Goal: Task Accomplishment & Management: Manage account settings

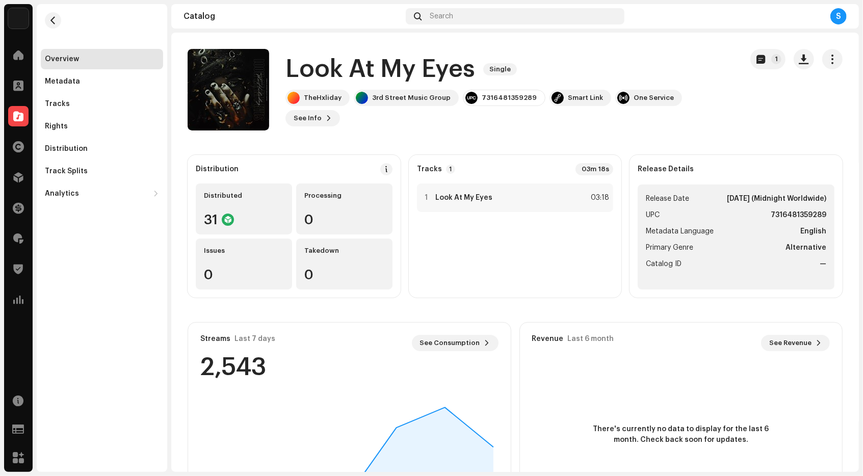
click at [15, 21] on img at bounding box center [18, 18] width 20 height 20
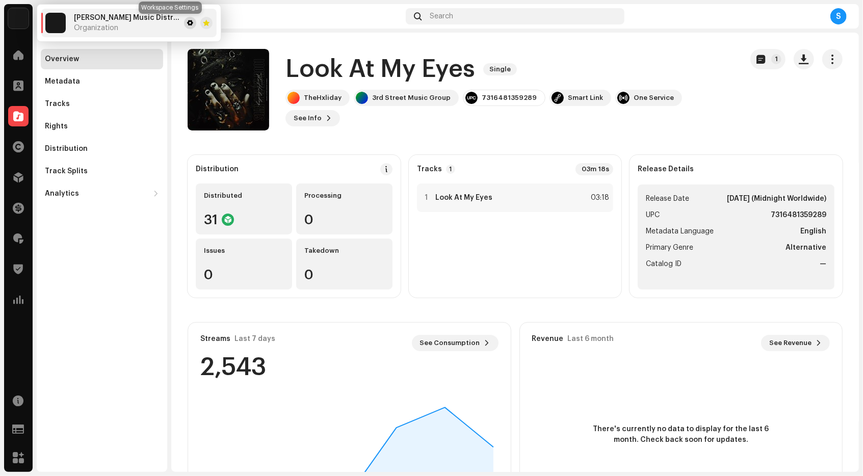
click at [187, 23] on span at bounding box center [190, 23] width 6 height 8
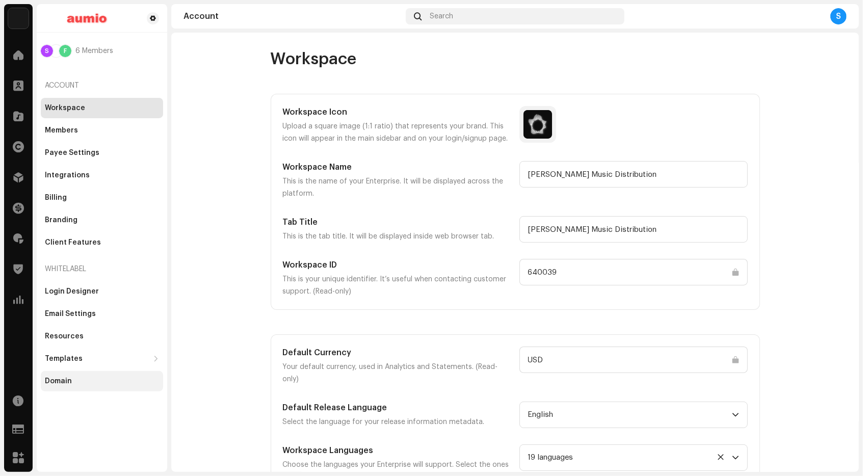
click at [82, 386] on div "Domain" at bounding box center [102, 381] width 122 height 20
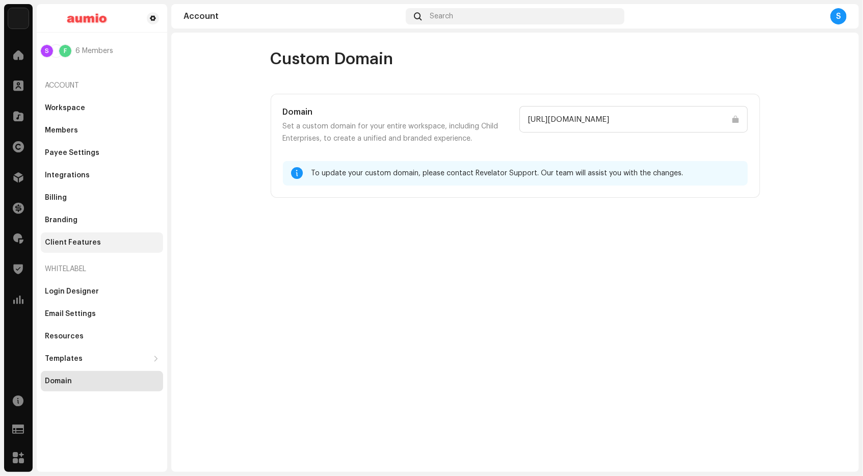
click at [85, 239] on div "Client Features" at bounding box center [73, 243] width 56 height 8
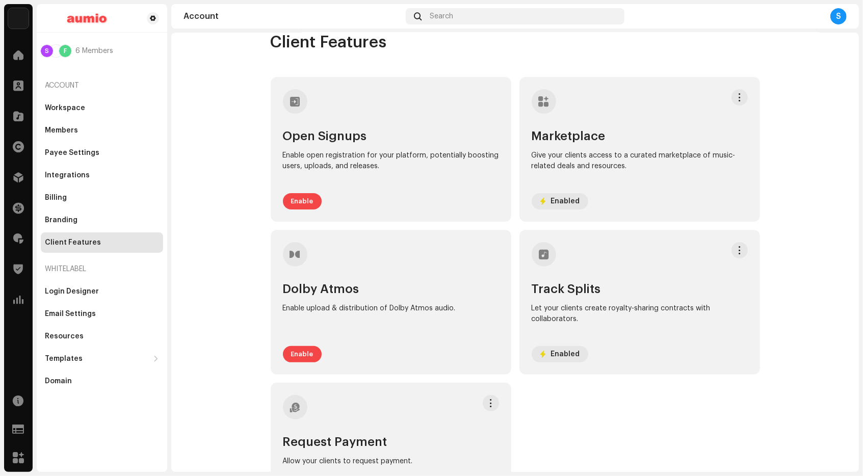
scroll to position [23, 0]
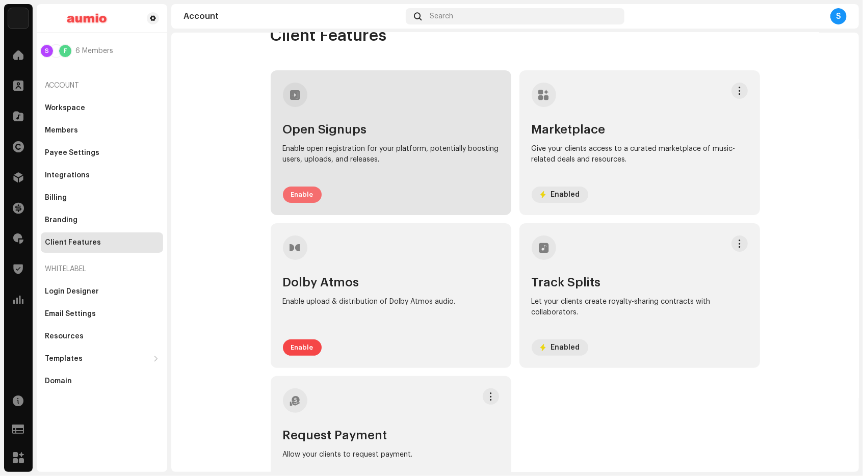
click at [300, 198] on span "Enable" at bounding box center [302, 195] width 22 height 20
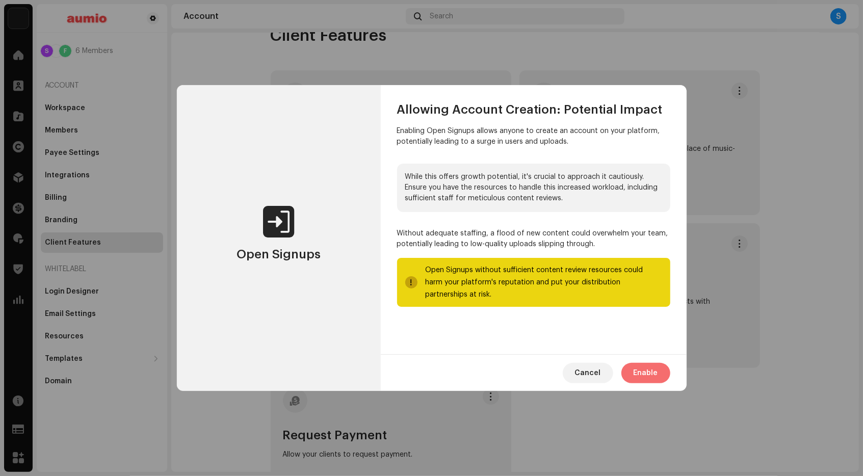
click at [656, 380] on span "Enable" at bounding box center [646, 373] width 24 height 20
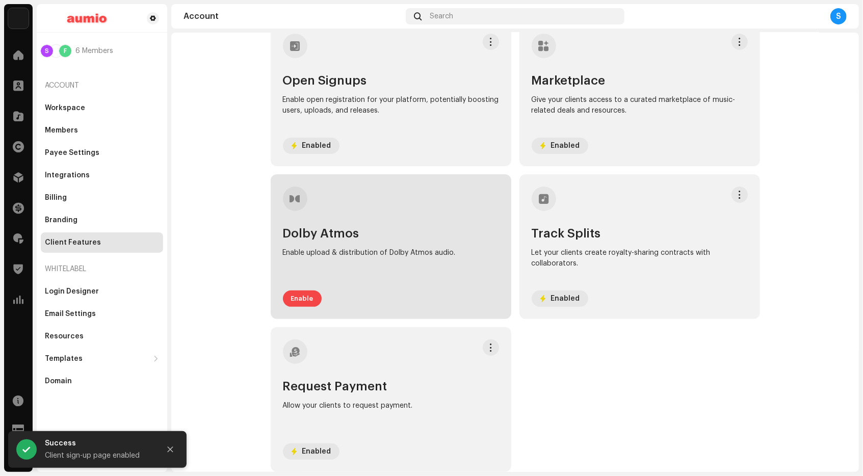
scroll to position [72, 0]
click at [300, 304] on span "Enable" at bounding box center [302, 299] width 22 height 20
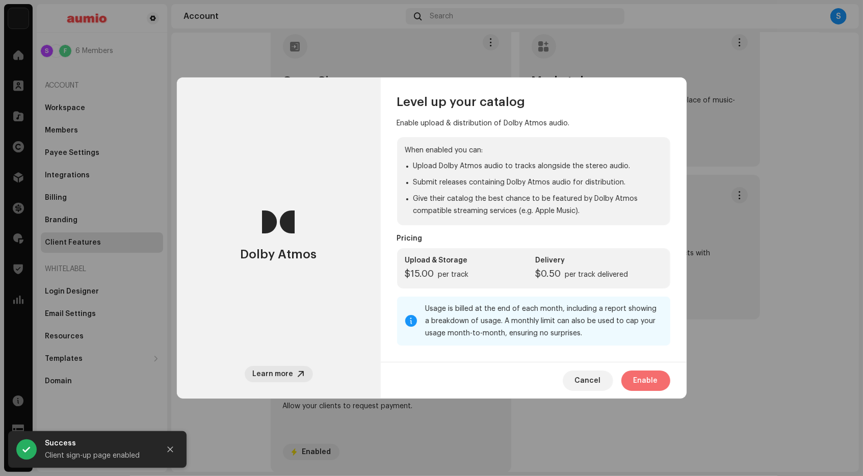
click at [642, 390] on span "Enable" at bounding box center [646, 381] width 24 height 20
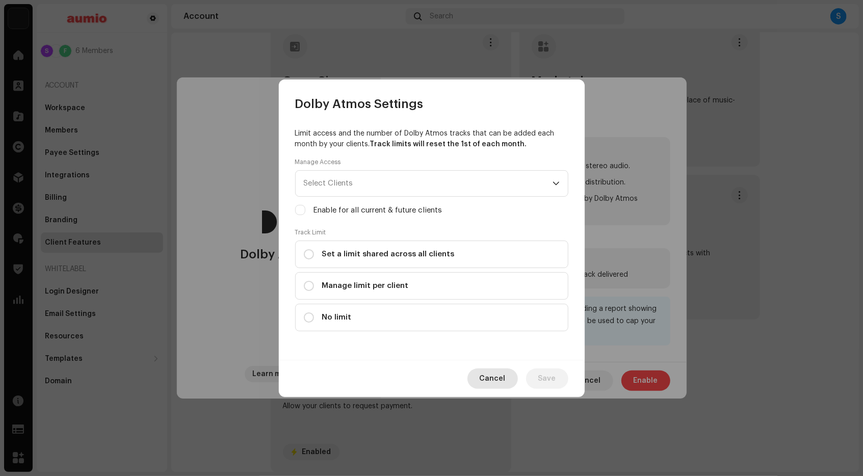
click at [494, 382] on span "Cancel" at bounding box center [493, 379] width 26 height 20
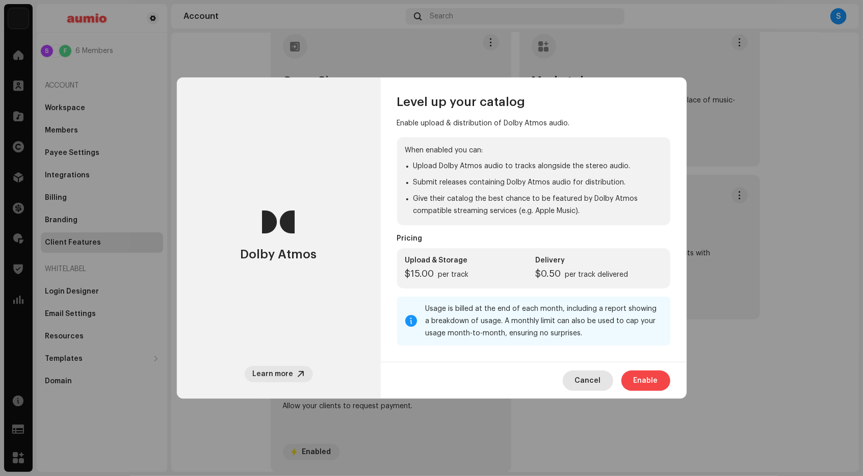
click at [576, 382] on button "Cancel" at bounding box center [588, 381] width 50 height 20
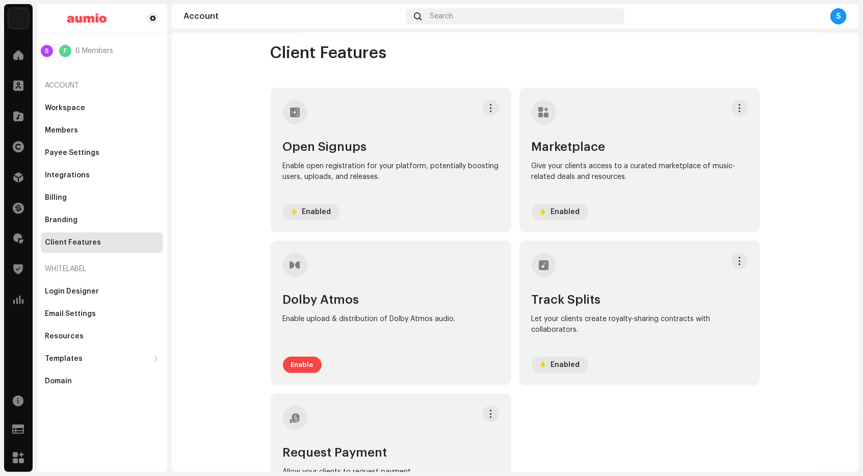
scroll to position [4, 0]
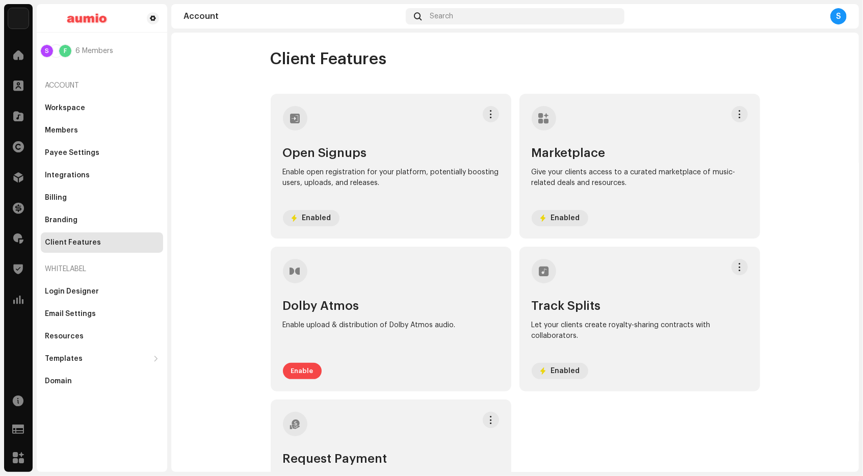
scroll to position [10, 0]
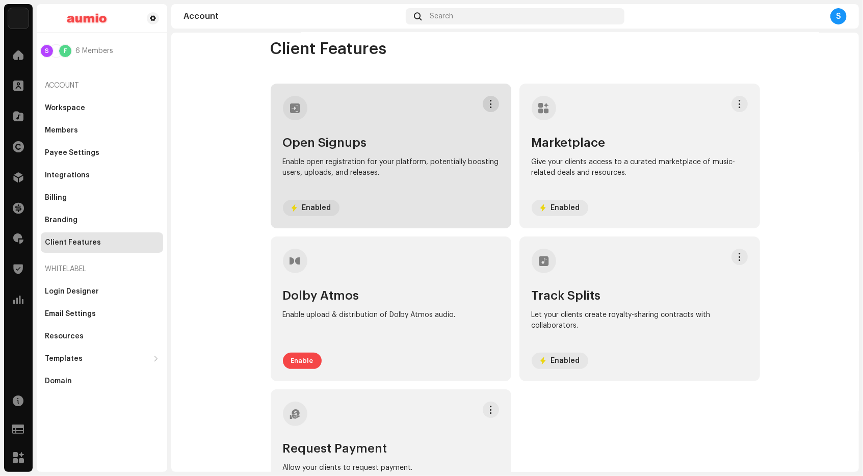
click at [487, 105] on span at bounding box center [491, 104] width 8 height 8
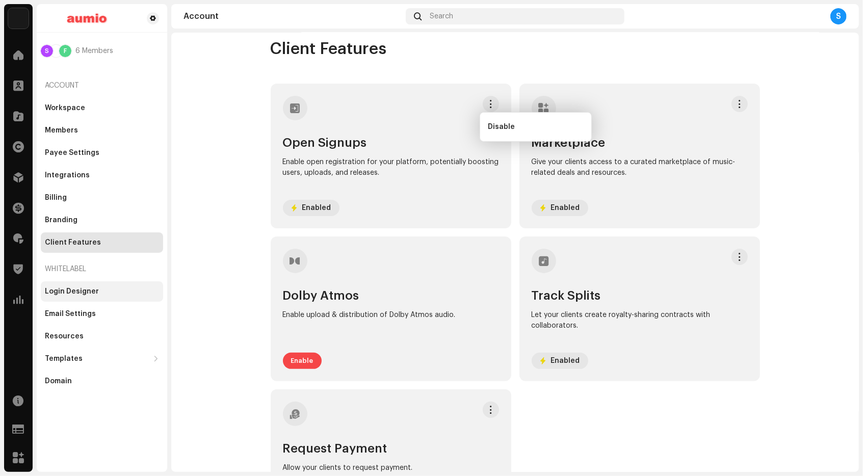
click at [58, 300] on div "Login Designer" at bounding box center [102, 292] width 122 height 20
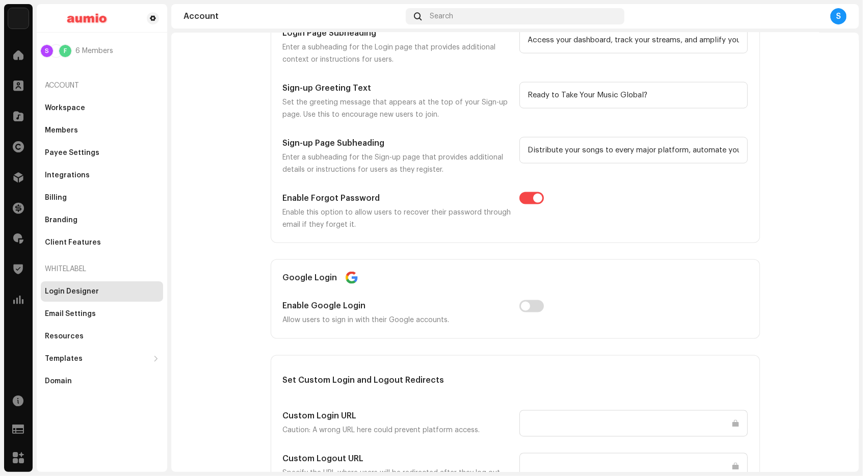
scroll to position [1025, 0]
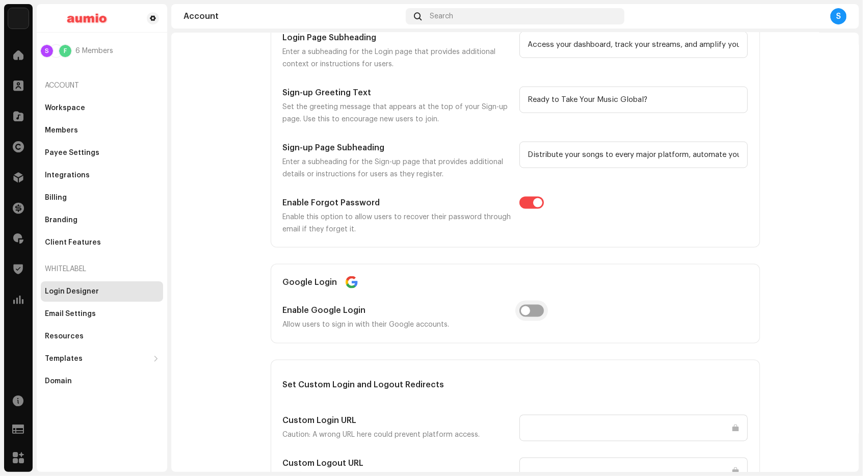
click at [523, 313] on input "checkbox" at bounding box center [532, 311] width 24 height 12
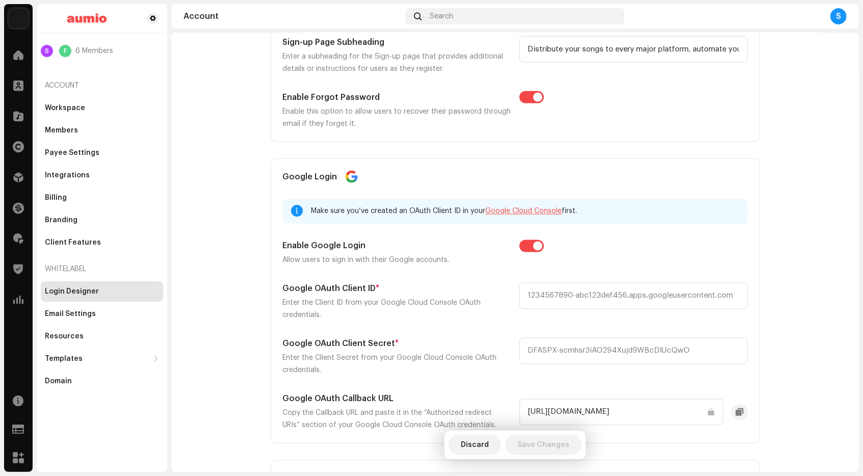
scroll to position [1133, 0]
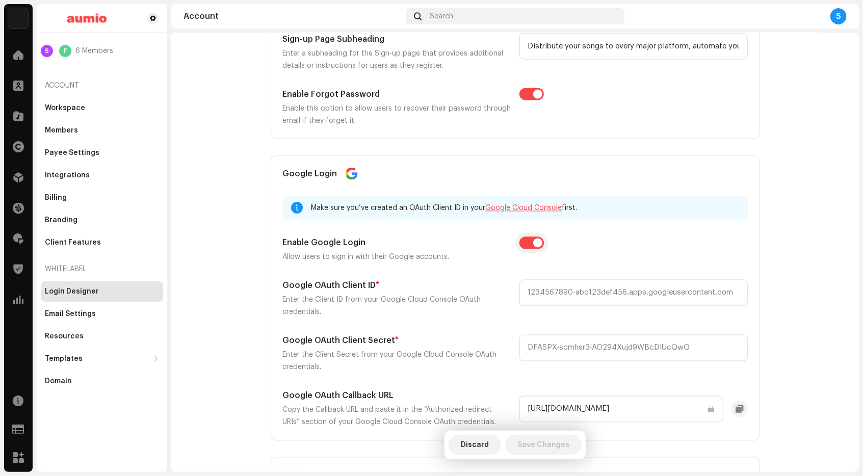
click at [533, 243] on input "checkbox" at bounding box center [532, 243] width 24 height 12
checkbox input "false"
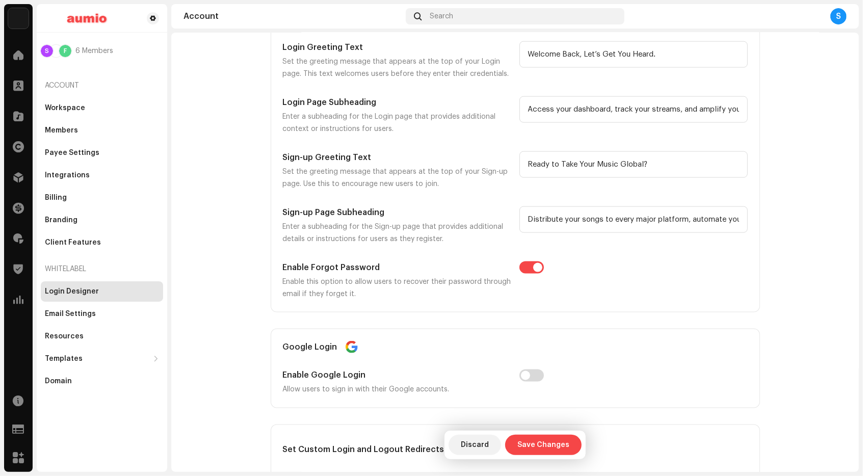
scroll to position [959, 0]
click at [63, 241] on div "Client Features" at bounding box center [73, 243] width 56 height 8
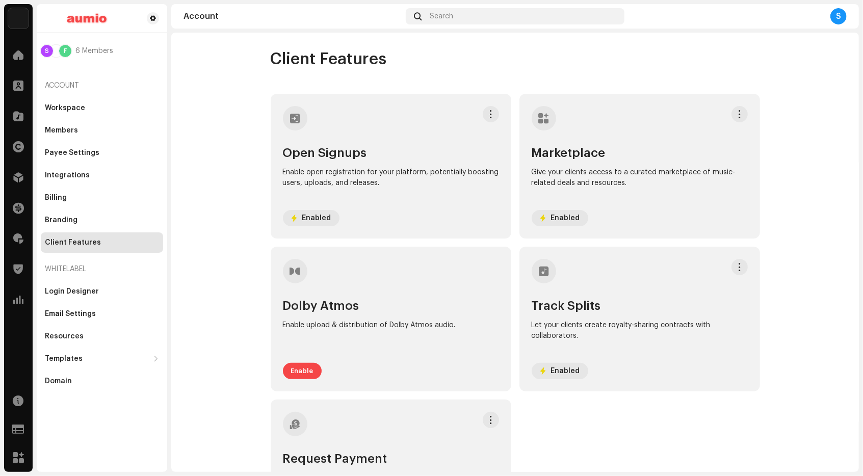
click at [222, 211] on account-client-features "Client Features Open Signups Enable open registration for your platform, potent…" at bounding box center [515, 297] width 688 height 496
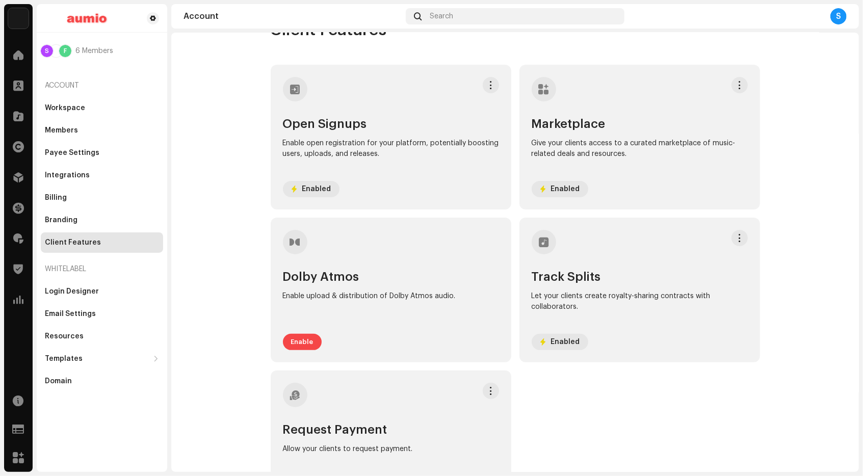
scroll to position [18, 0]
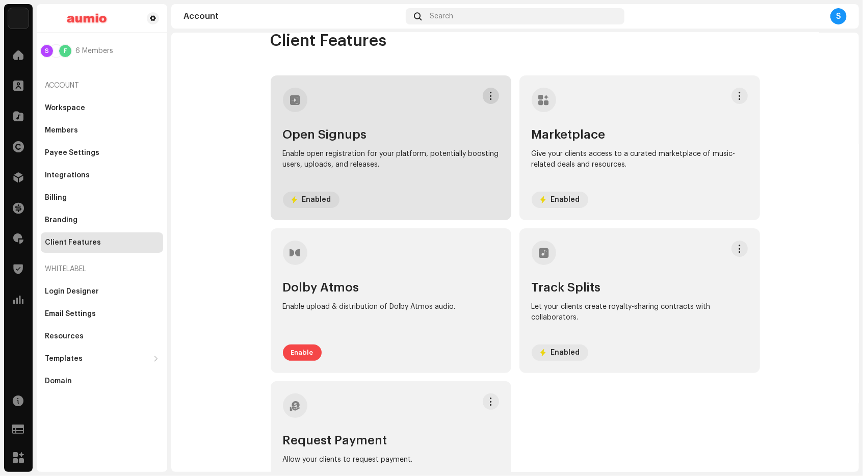
click at [487, 93] on span at bounding box center [491, 96] width 8 height 8
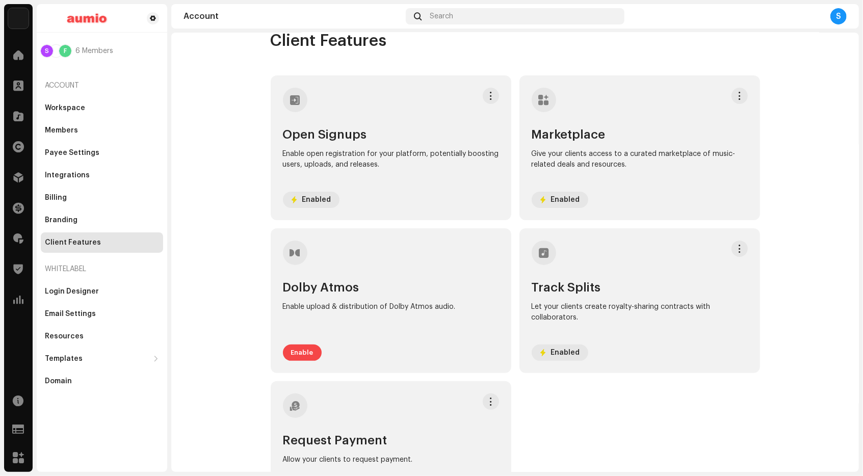
scroll to position [0, 0]
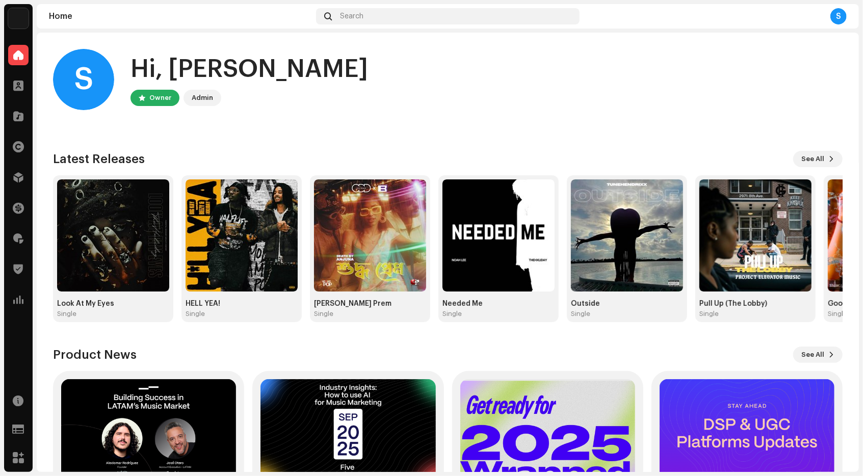
click at [835, 19] on div "S" at bounding box center [839, 16] width 16 height 16
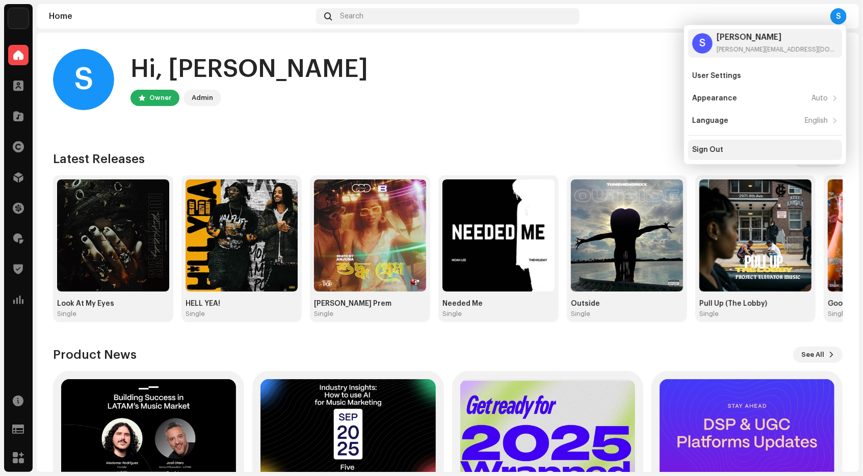
click at [708, 151] on div "Sign Out" at bounding box center [708, 150] width 31 height 8
